Goal: Use online tool/utility: Utilize a website feature to perform a specific function

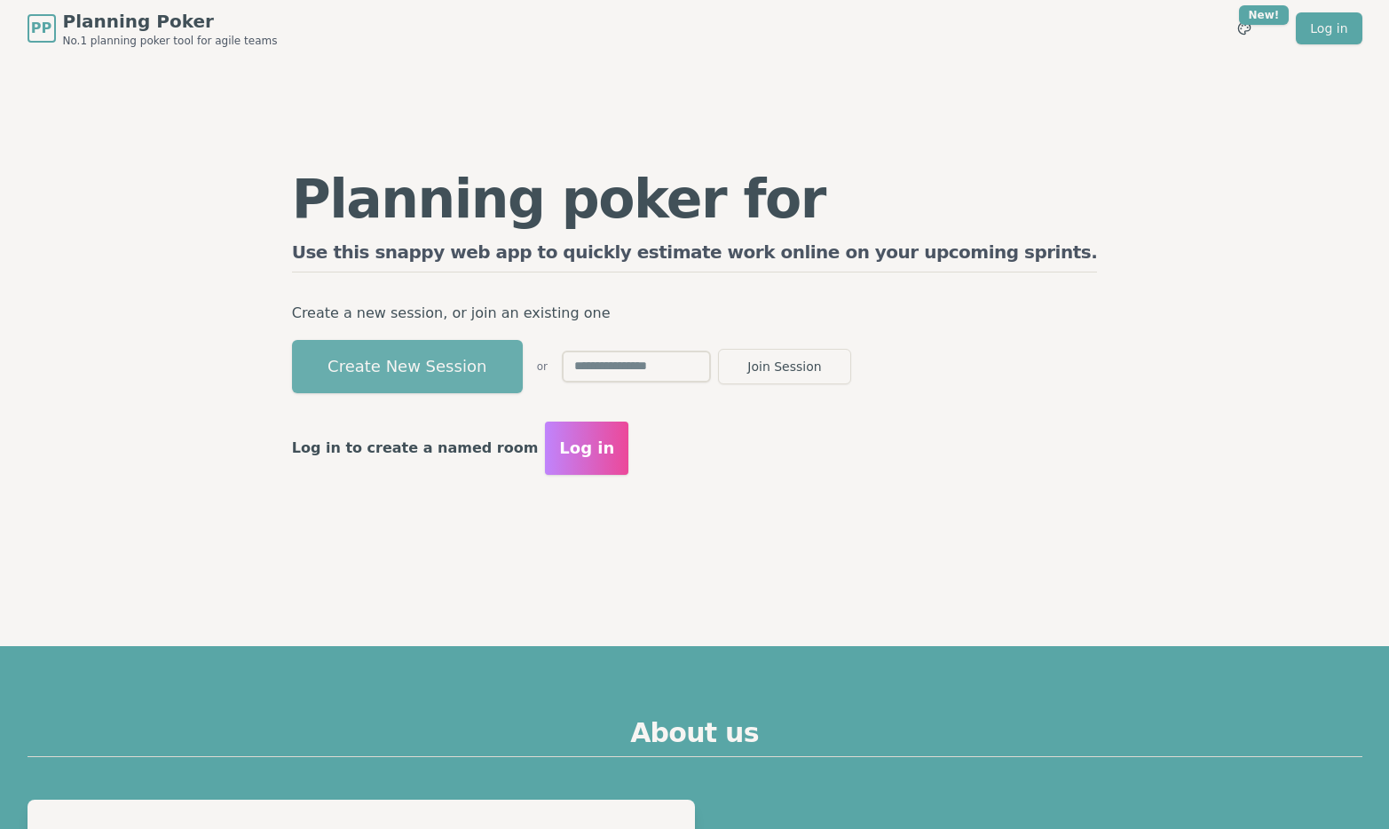
click at [523, 365] on button "Create New Session" at bounding box center [407, 366] width 231 height 53
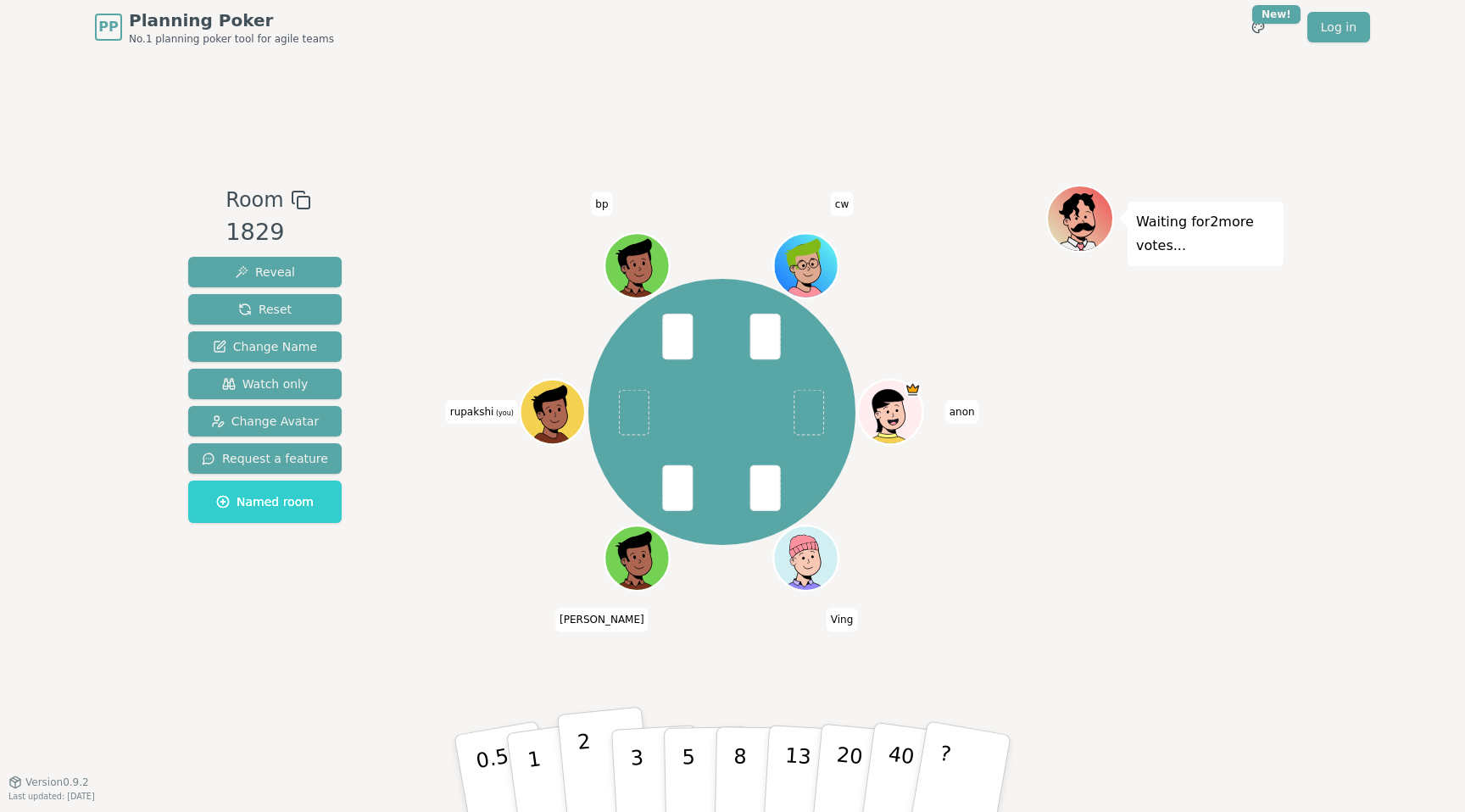
click at [585, 774] on p "2" at bounding box center [587, 776] width 22 height 93
click at [598, 753] on button "2" at bounding box center [605, 774] width 97 height 135
drag, startPoint x: 573, startPoint y: 754, endPoint x: 520, endPoint y: 752, distance: 53.0
click at [520, 752] on div "0.5 1 2 3 5 8 13 20 40 ?" at bounding box center [732, 774] width 508 height 59
click at [523, 751] on button "1" at bounding box center [554, 774] width 101 height 138
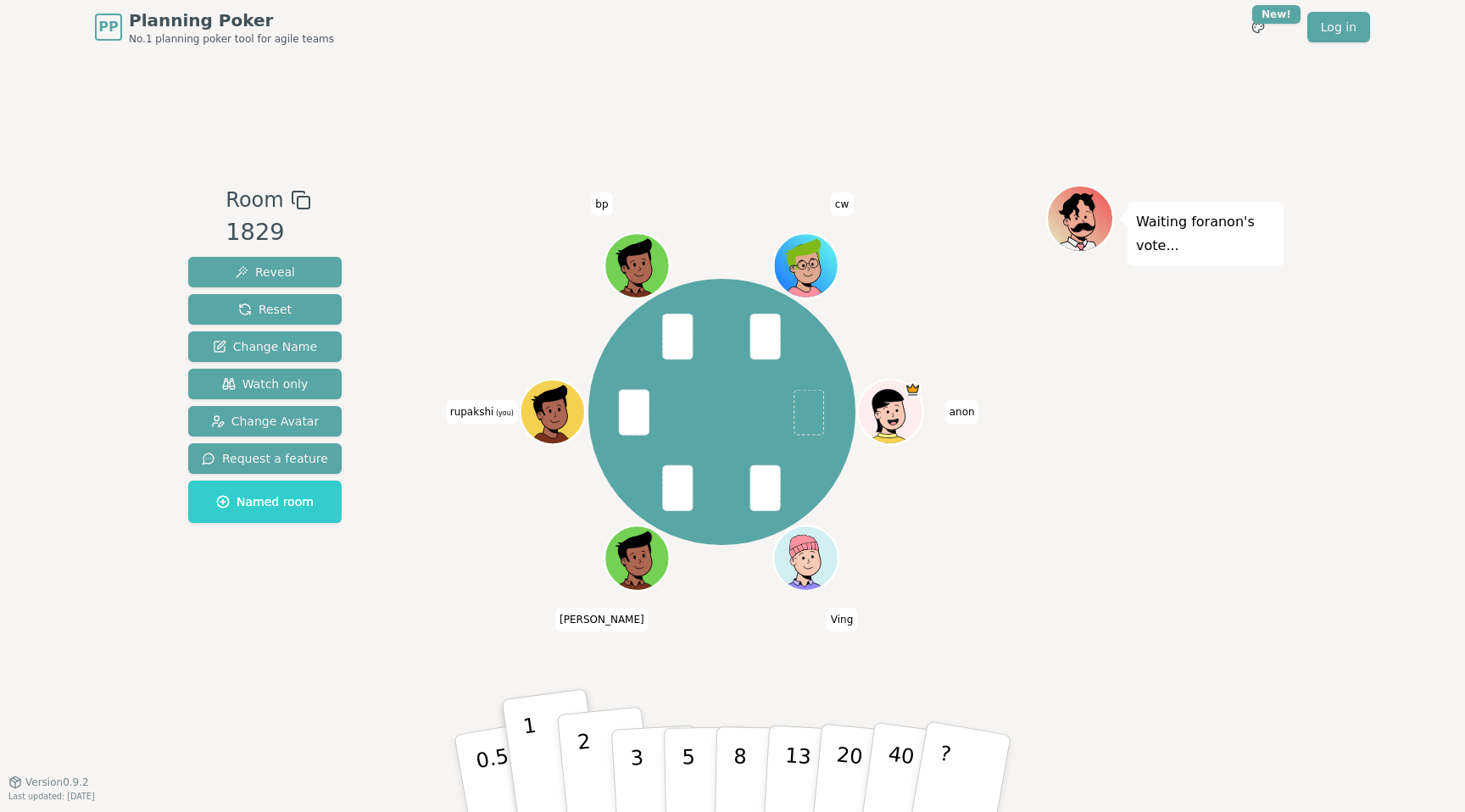
click at [596, 741] on button "2" at bounding box center [605, 774] width 97 height 135
click at [653, 762] on button "3" at bounding box center [657, 774] width 93 height 132
